Goal: Task Accomplishment & Management: Complete application form

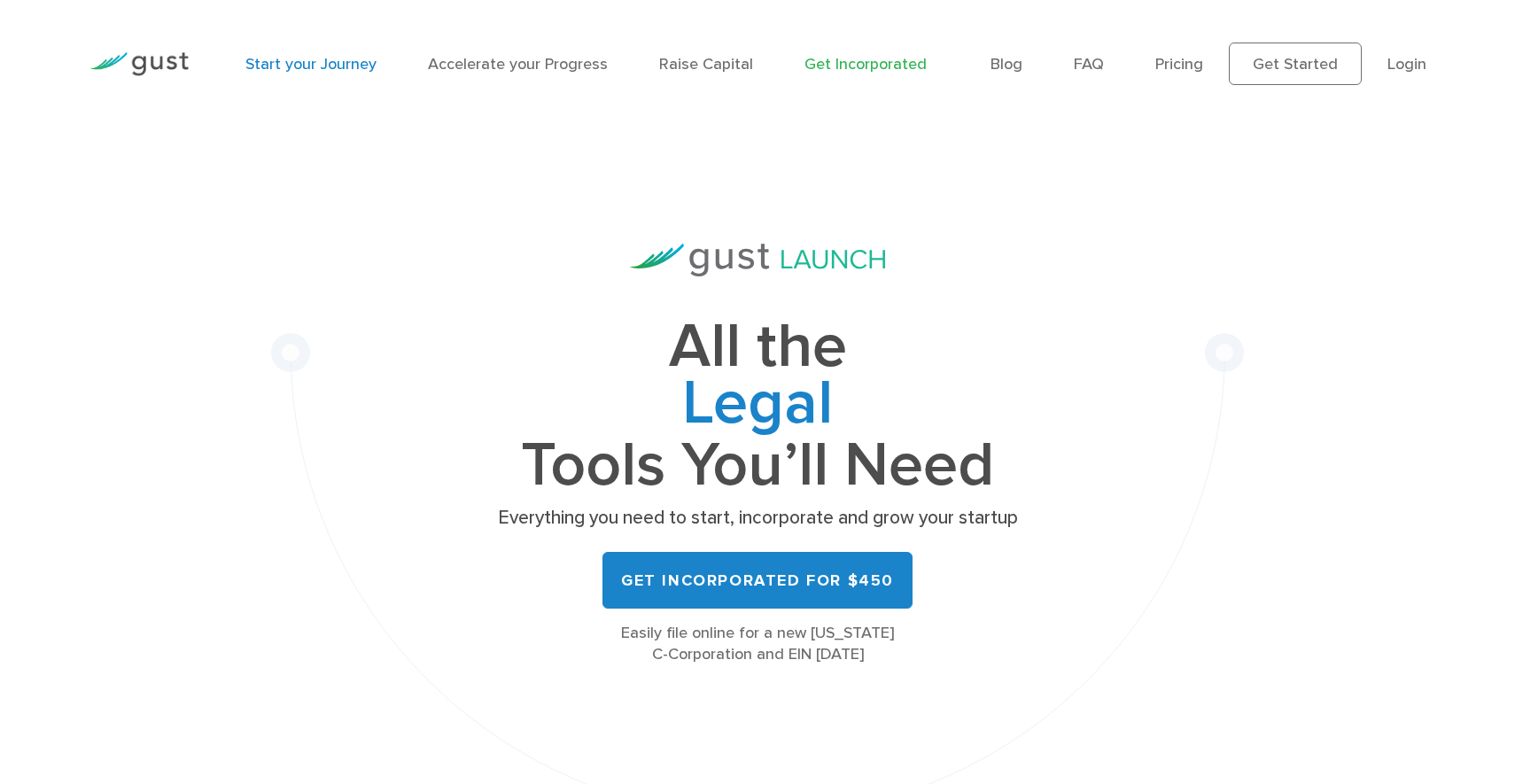
click at [313, 65] on link "Start your Journey" at bounding box center [311, 63] width 131 height 18
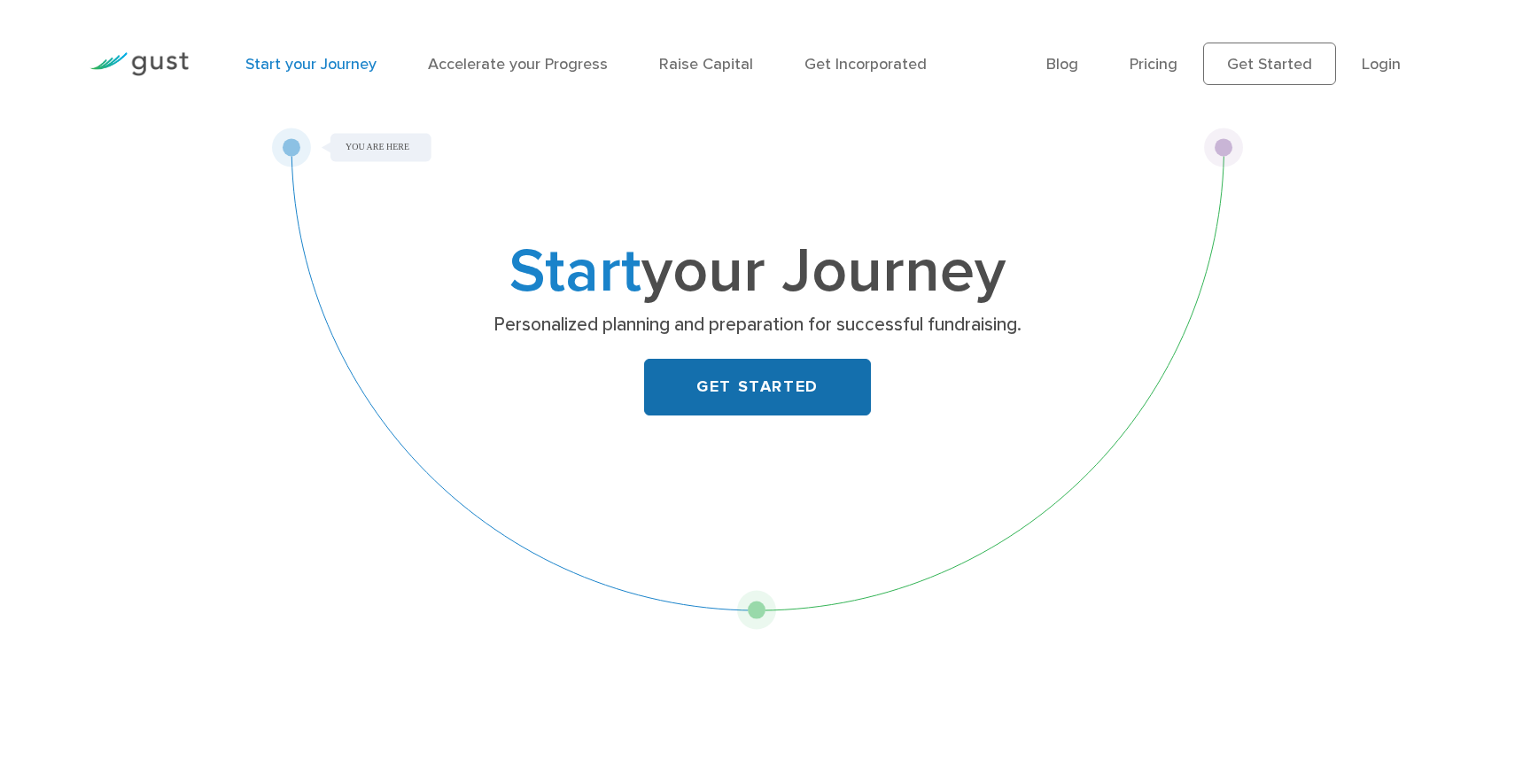
click at [783, 387] on link "GET STARTED" at bounding box center [758, 387] width 227 height 57
click at [162, 69] on img at bounding box center [139, 63] width 99 height 24
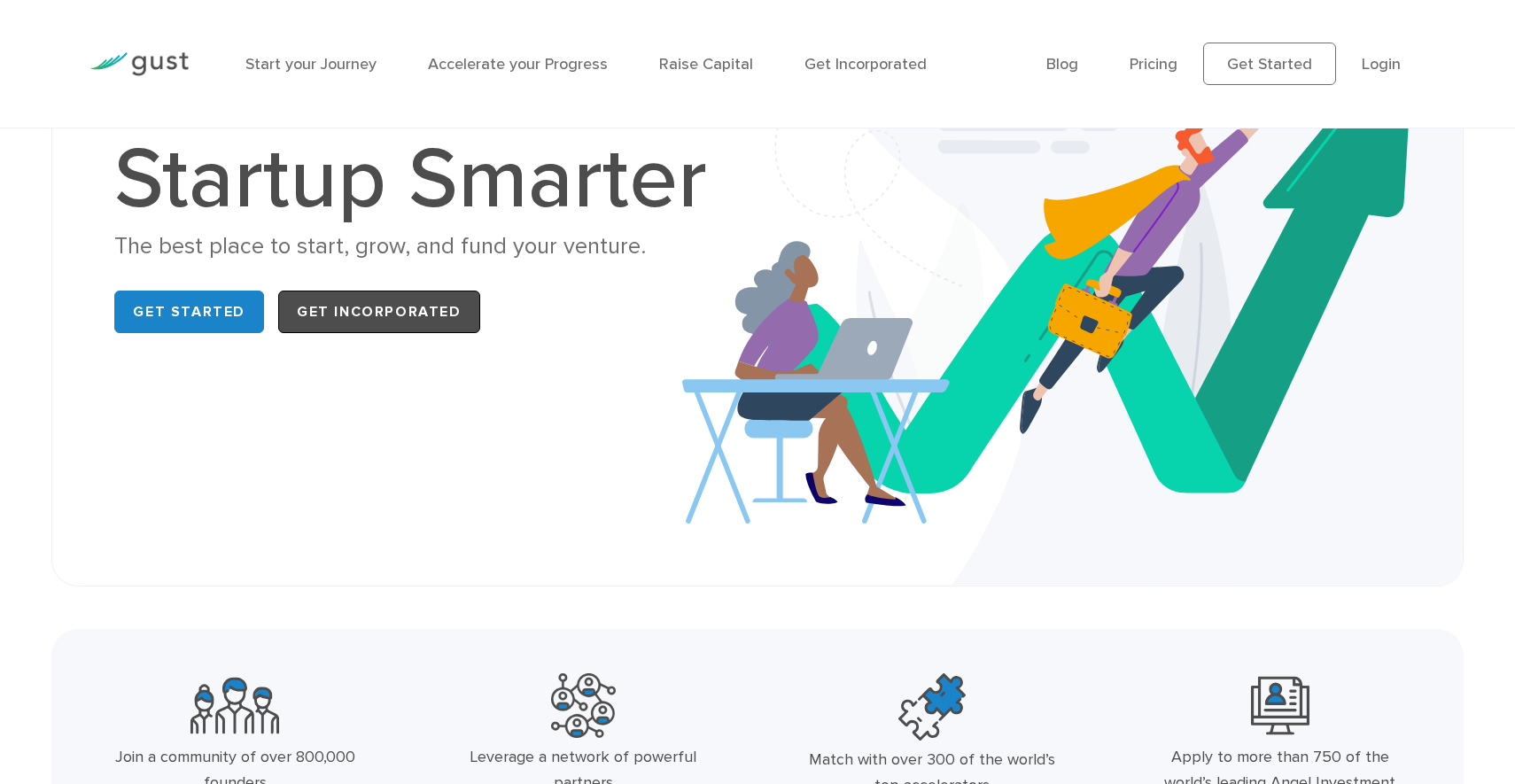
scroll to position [232, 0]
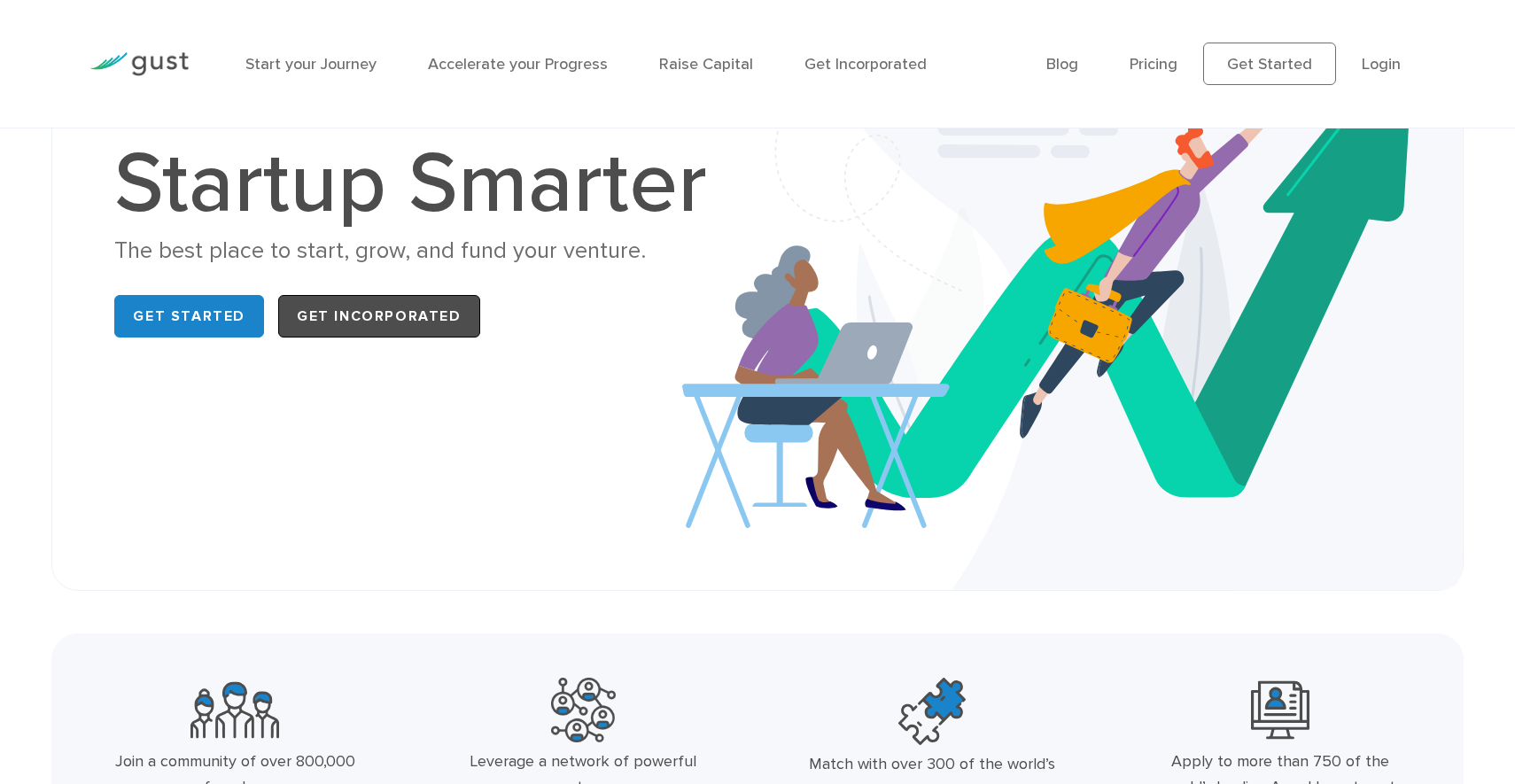
click at [396, 308] on link "Get Incorporated" at bounding box center [379, 316] width 202 height 42
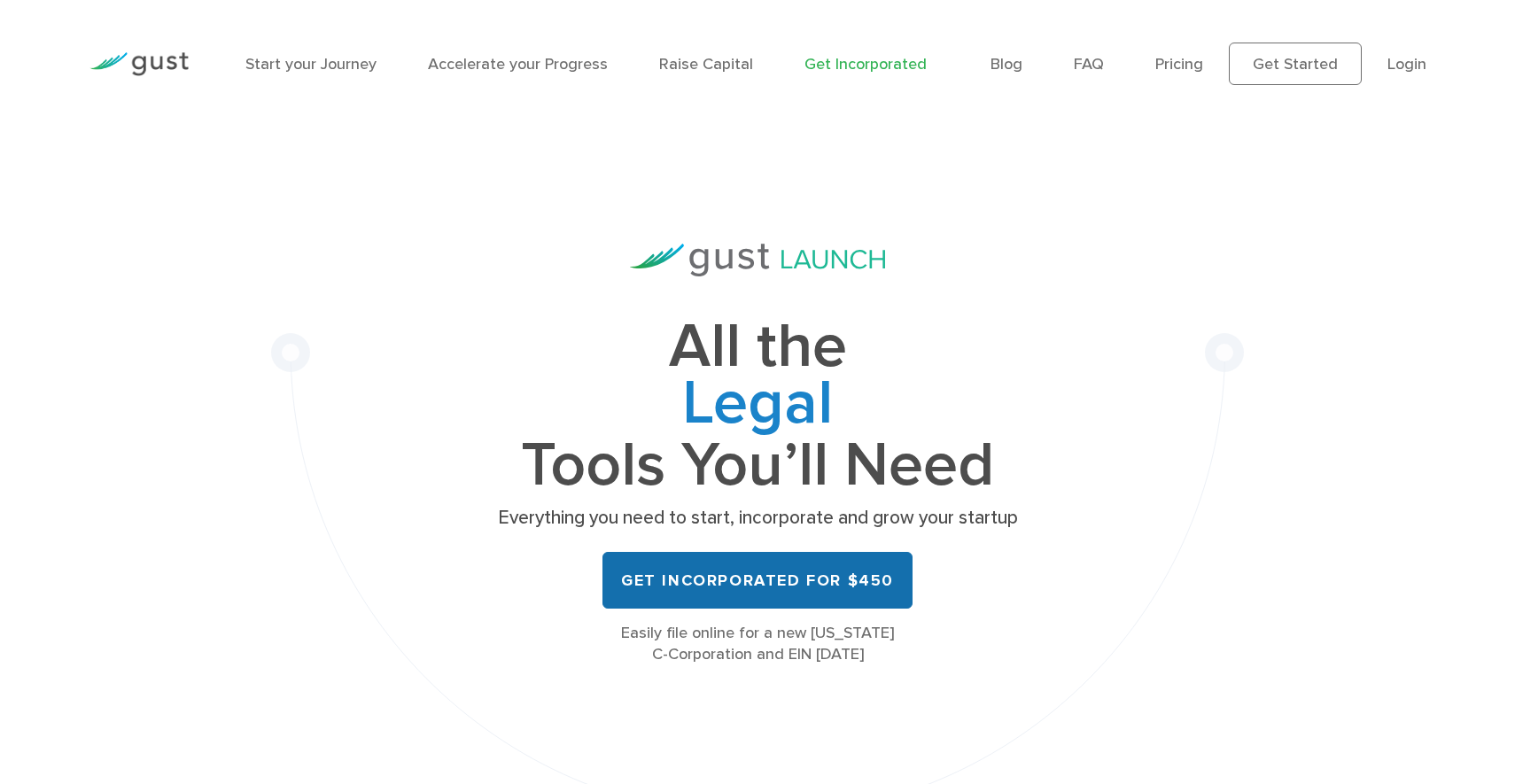
click at [808, 583] on link "Get Incorporated for $450" at bounding box center [758, 579] width 310 height 57
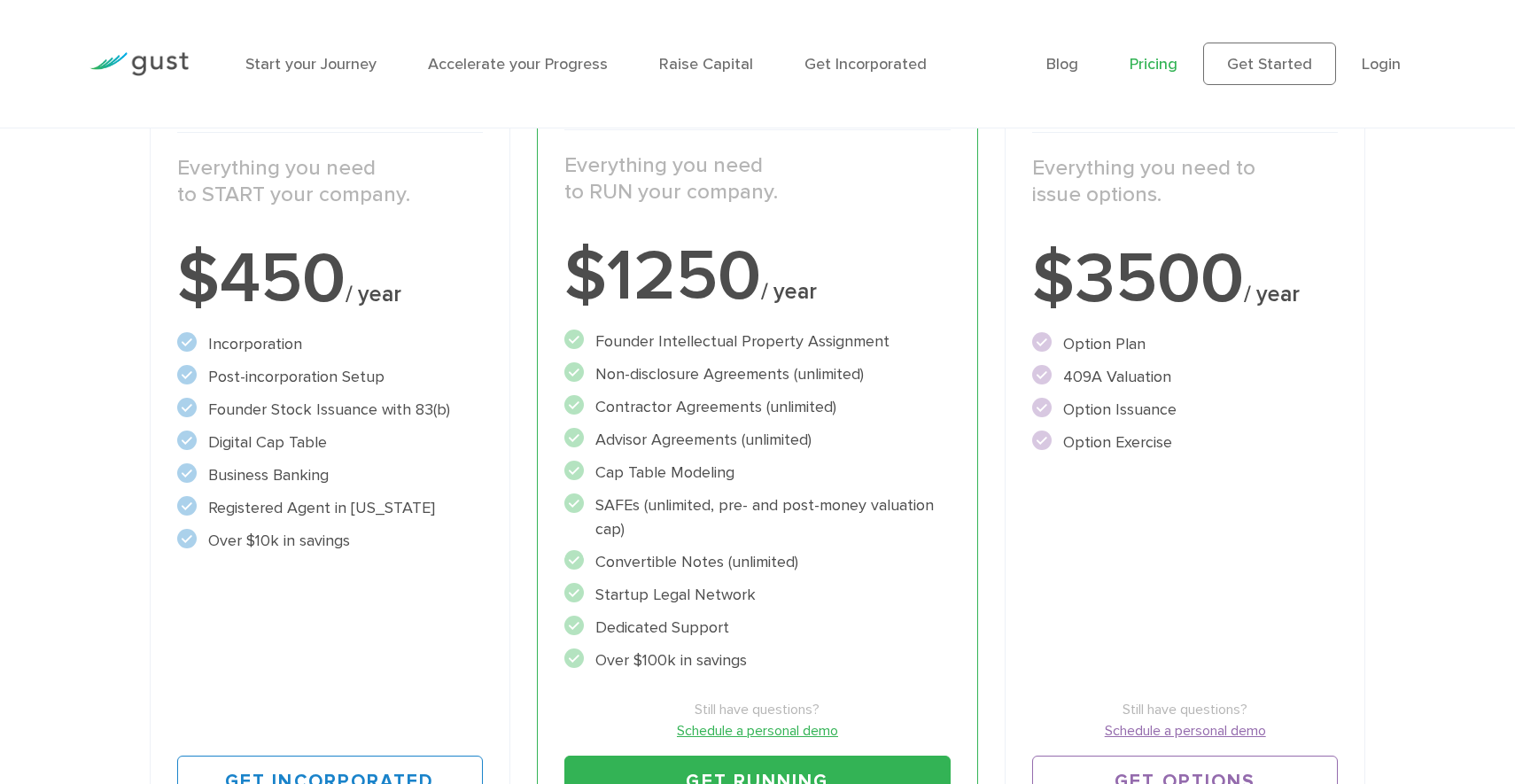
scroll to position [522, 0]
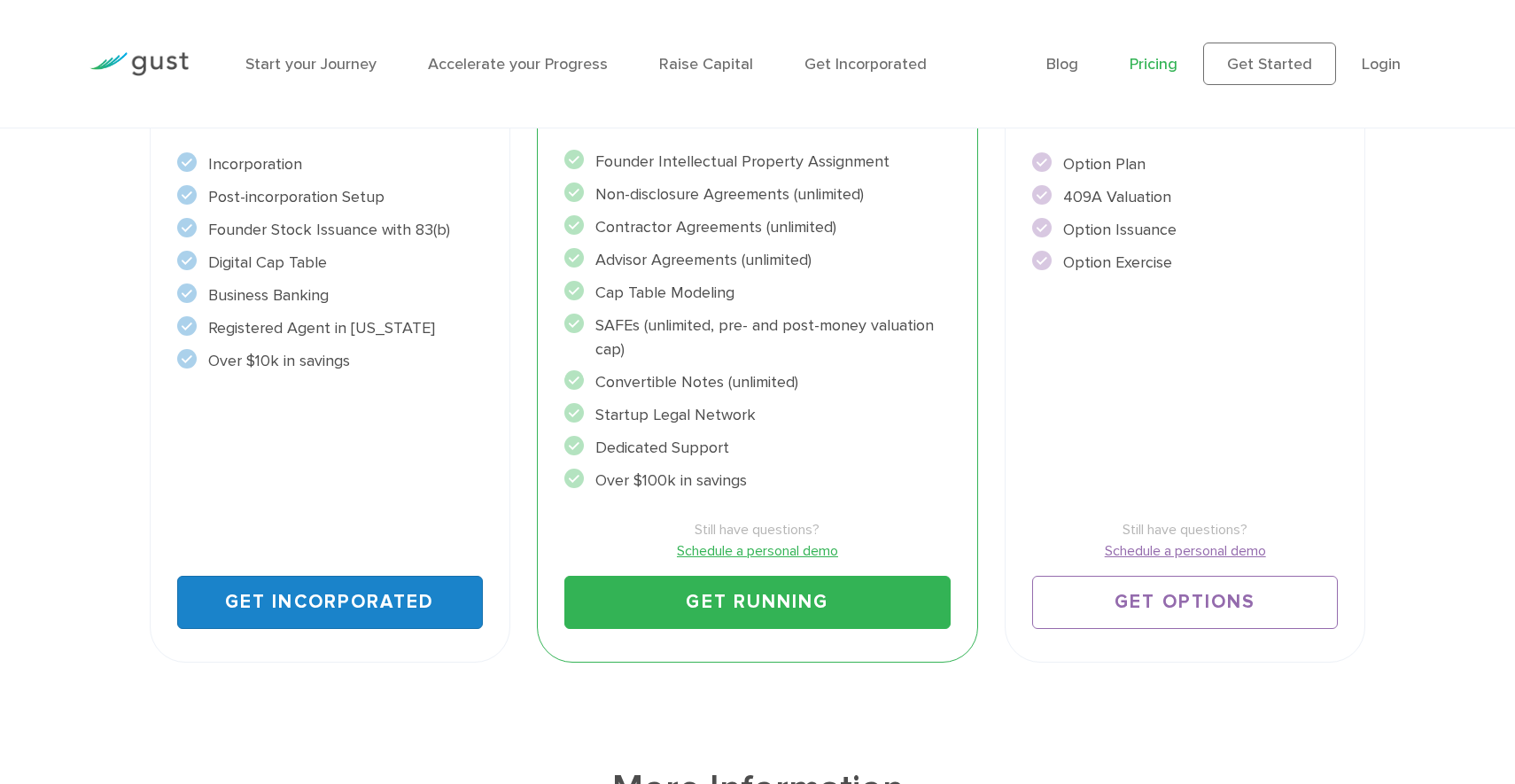
click at [332, 601] on link "Get Incorporated" at bounding box center [330, 601] width 306 height 53
